Goal: Information Seeking & Learning: Learn about a topic

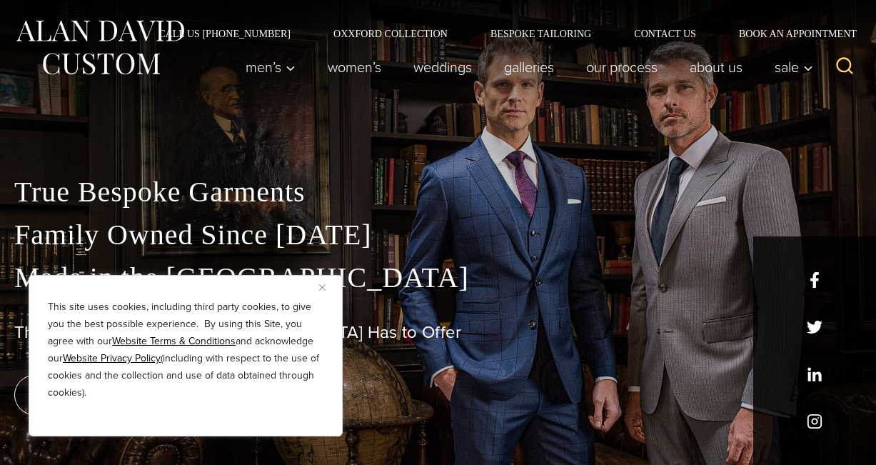
click at [358, 64] on link "Women’s" at bounding box center [355, 67] width 86 height 29
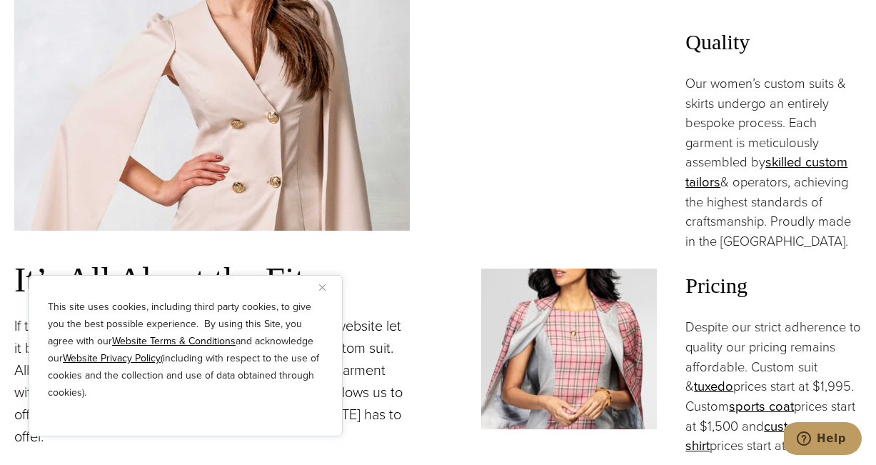
scroll to position [1073, 0]
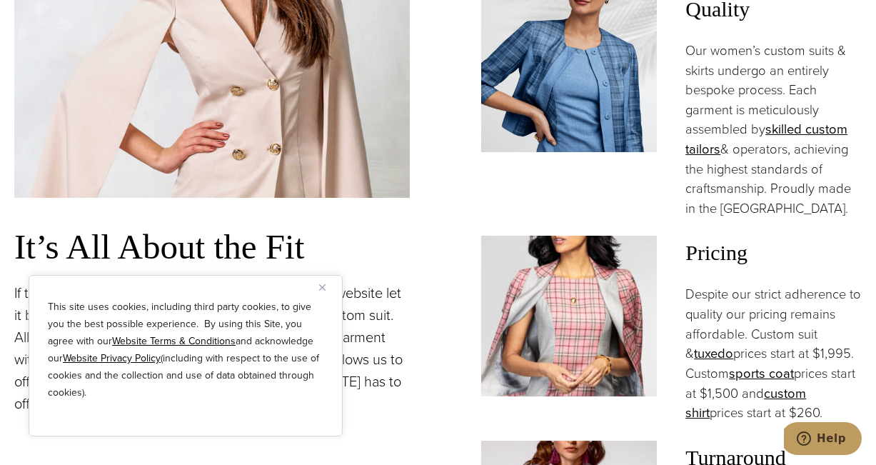
click at [325, 285] on img "Close" at bounding box center [322, 287] width 6 height 6
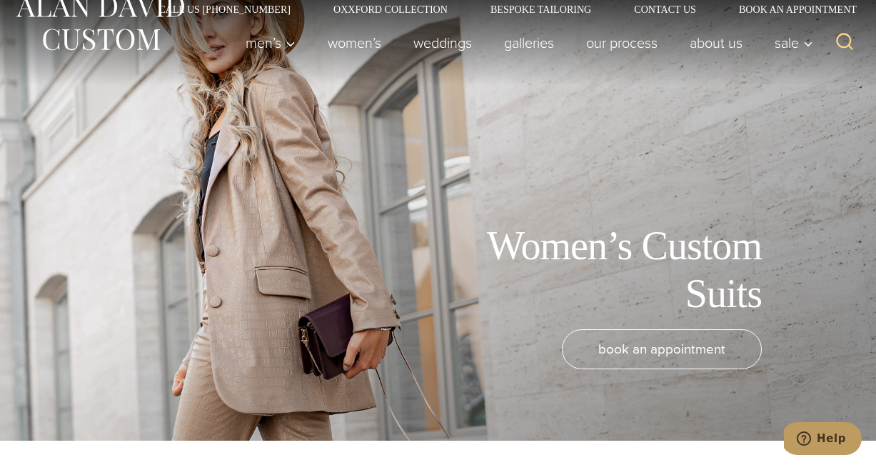
scroll to position [0, 0]
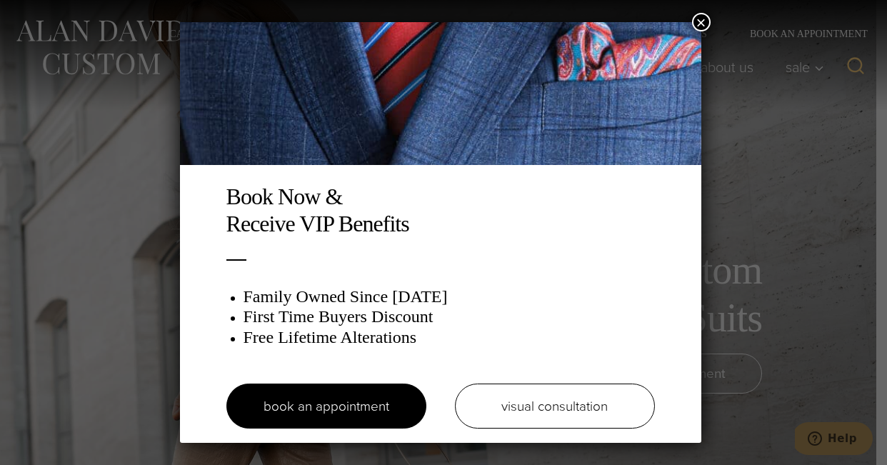
click at [705, 19] on button "×" at bounding box center [701, 22] width 19 height 19
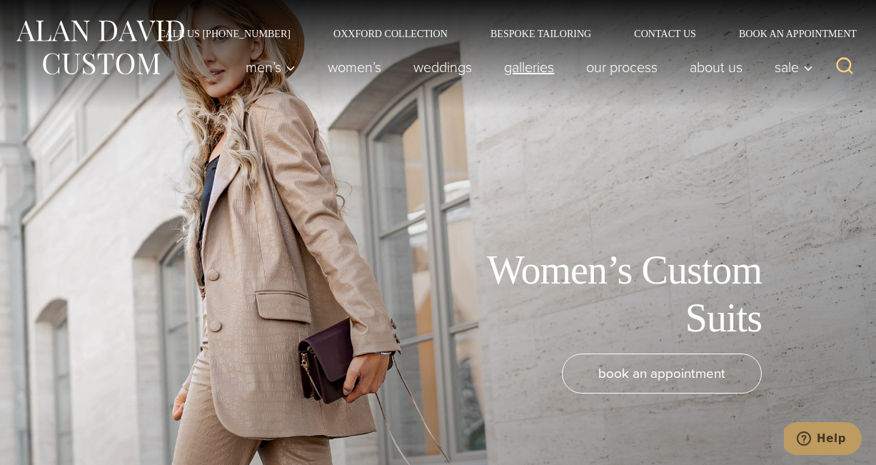
click at [521, 61] on link "Galleries" at bounding box center [529, 67] width 82 height 29
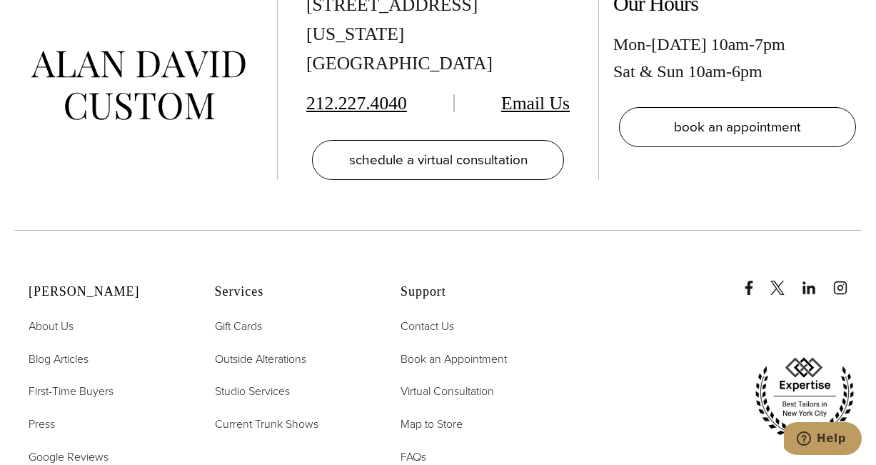
scroll to position [3089, 0]
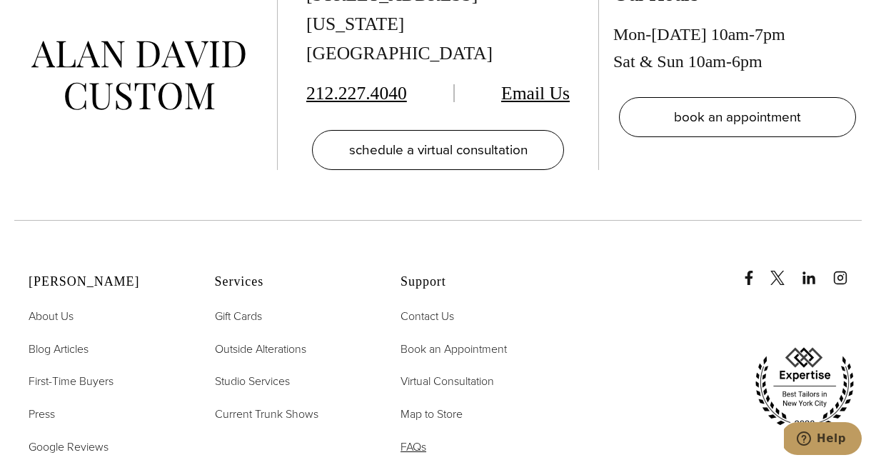
click at [417, 445] on span "FAQs" at bounding box center [414, 446] width 26 height 16
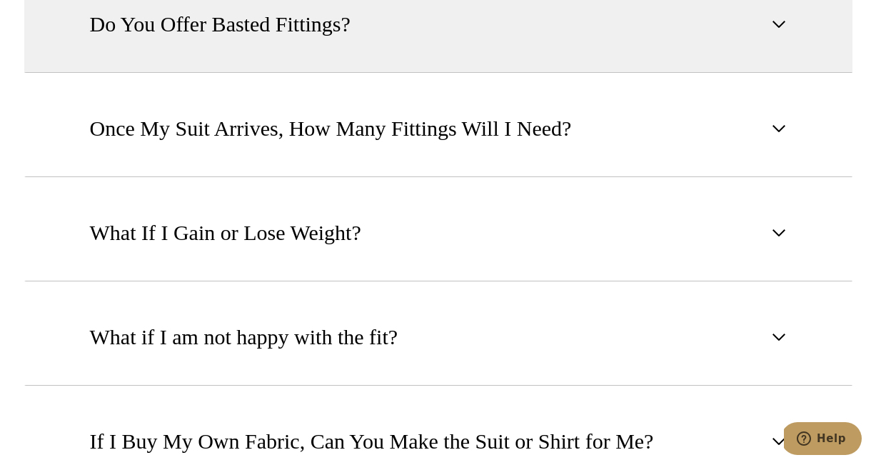
scroll to position [1186, 0]
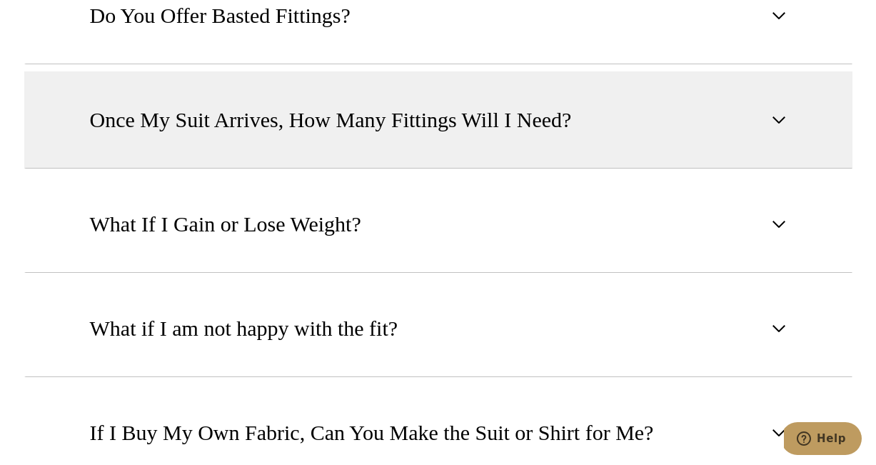
click at [556, 121] on span "Once My Suit Arrives, How Many Fittings Will I Need?" at bounding box center [331, 119] width 482 height 31
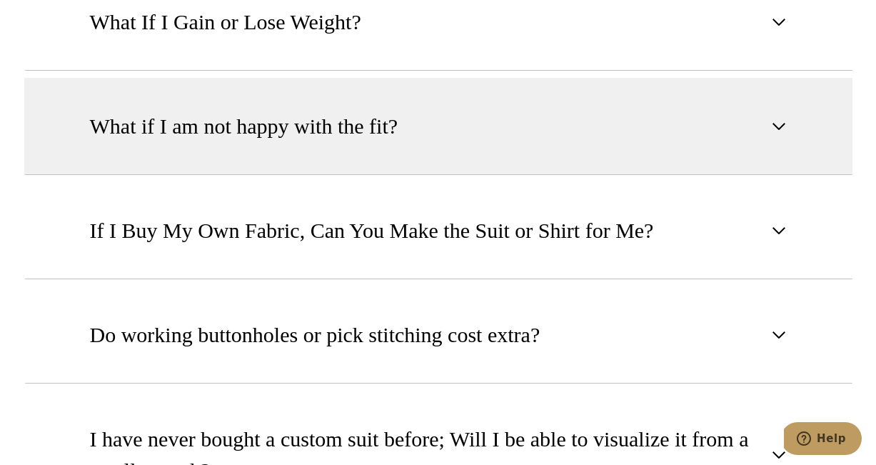
scroll to position [1530, 0]
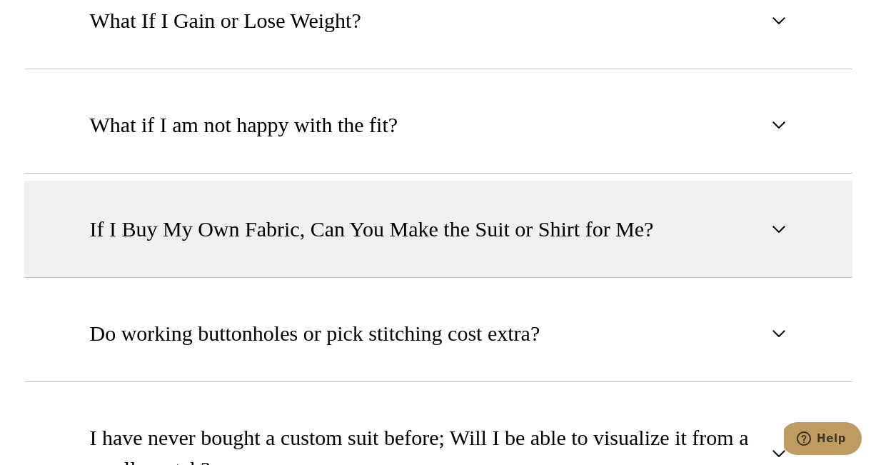
click at [535, 239] on span "If I Buy My Own Fabric, Can You Make the Suit or Shirt for Me?" at bounding box center [372, 229] width 564 height 31
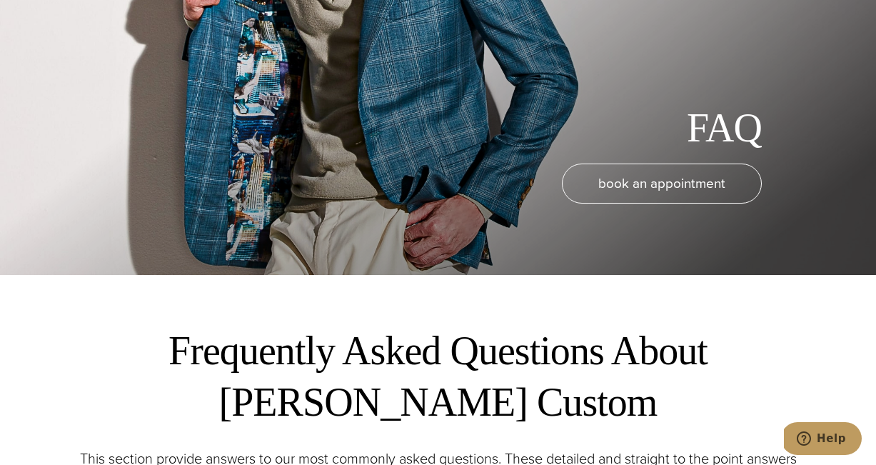
scroll to position [0, 0]
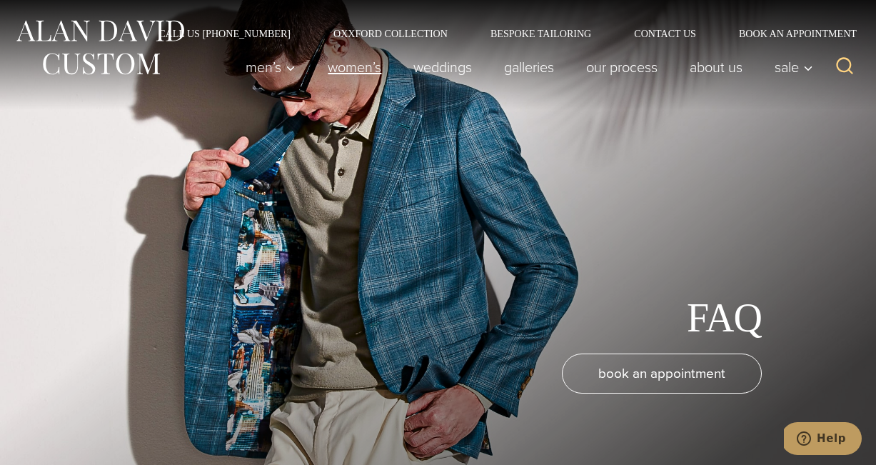
click at [333, 72] on link "Women’s" at bounding box center [355, 67] width 86 height 29
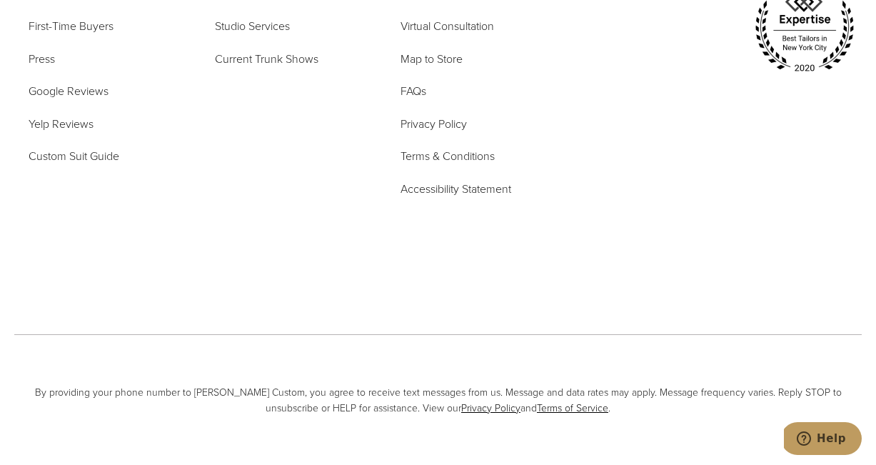
scroll to position [8072, 0]
